Goal: Task Accomplishment & Management: Complete application form

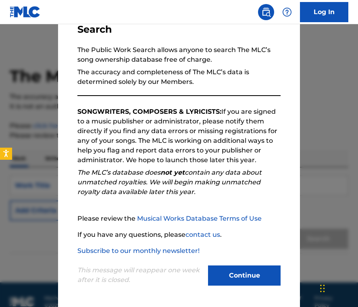
scroll to position [58, 0]
click at [238, 273] on button "Continue" at bounding box center [244, 275] width 73 height 20
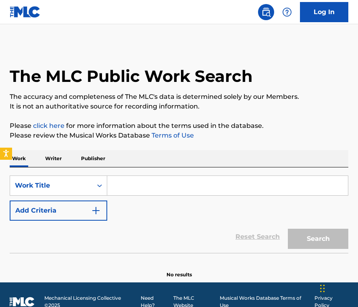
click at [129, 184] on input "Search Form" at bounding box center [227, 185] width 241 height 19
paste input "雨のささやき"
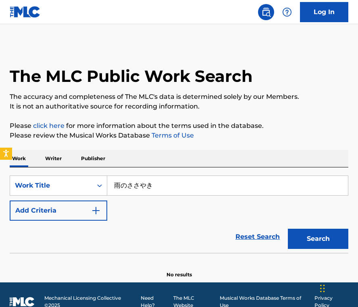
type input "雨のささやき"
click at [316, 238] on button "Search" at bounding box center [318, 239] width 61 height 20
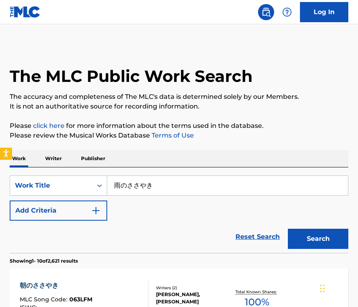
scroll to position [0, 0]
click at [315, 17] on link "Log In" at bounding box center [324, 12] width 48 height 20
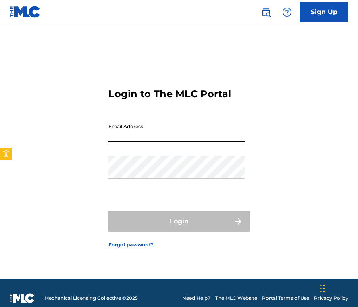
type input "[EMAIL_ADDRESS][DOMAIN_NAME]"
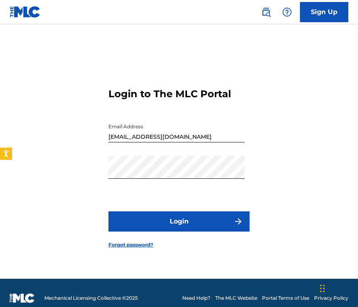
click at [170, 219] on button "Login" at bounding box center [179, 221] width 141 height 20
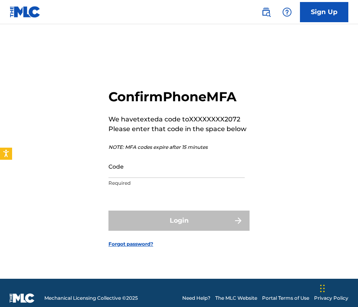
click at [157, 173] on input "Code" at bounding box center [177, 166] width 136 height 23
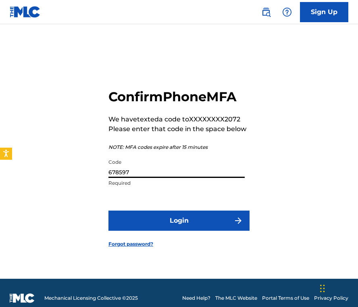
type input "678597"
click at [182, 215] on button "Login" at bounding box center [179, 221] width 141 height 20
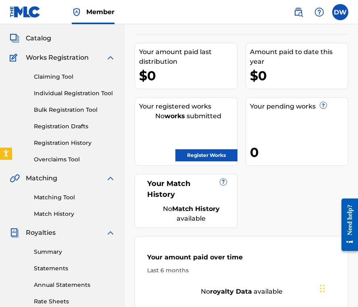
scroll to position [43, 0]
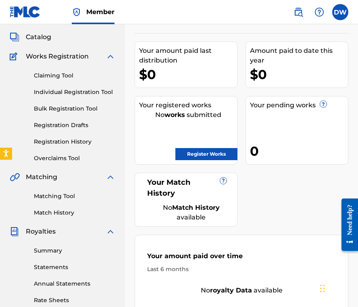
click at [191, 153] on link "Register Works" at bounding box center [206, 154] width 62 height 12
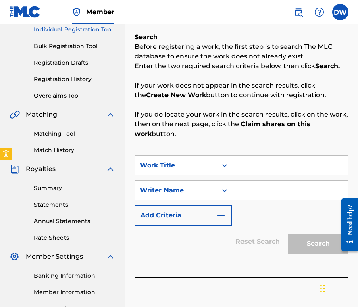
scroll to position [82, 0]
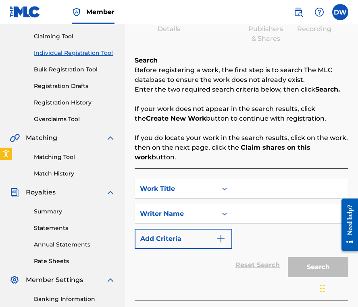
click at [251, 192] on input "Search Form" at bounding box center [290, 188] width 116 height 19
paste input "Tempestade para dormir, Pt. 1"
type input "Tempestade para dormir, Pt. 1"
click at [257, 210] on input "Search Form" at bounding box center [290, 213] width 116 height 19
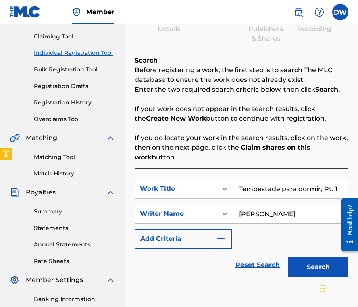
type input "[PERSON_NAME]"
click at [314, 265] on button "Search" at bounding box center [318, 267] width 61 height 20
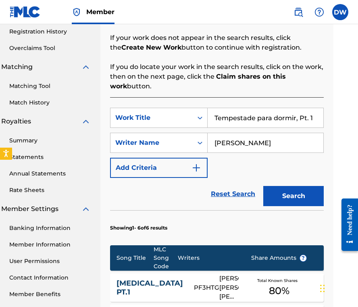
scroll to position [150, 25]
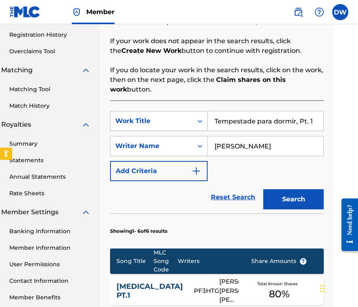
click at [203, 124] on icon "Search Form" at bounding box center [200, 121] width 8 height 8
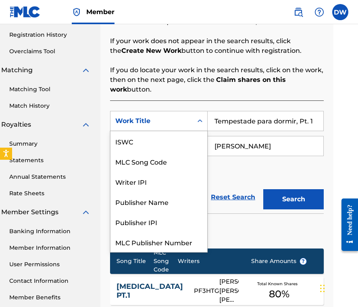
scroll to position [20, 0]
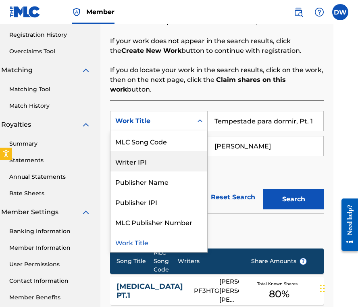
click at [138, 163] on div "Writer IPI" at bounding box center [159, 161] width 97 height 20
